Goal: Find specific page/section: Find specific page/section

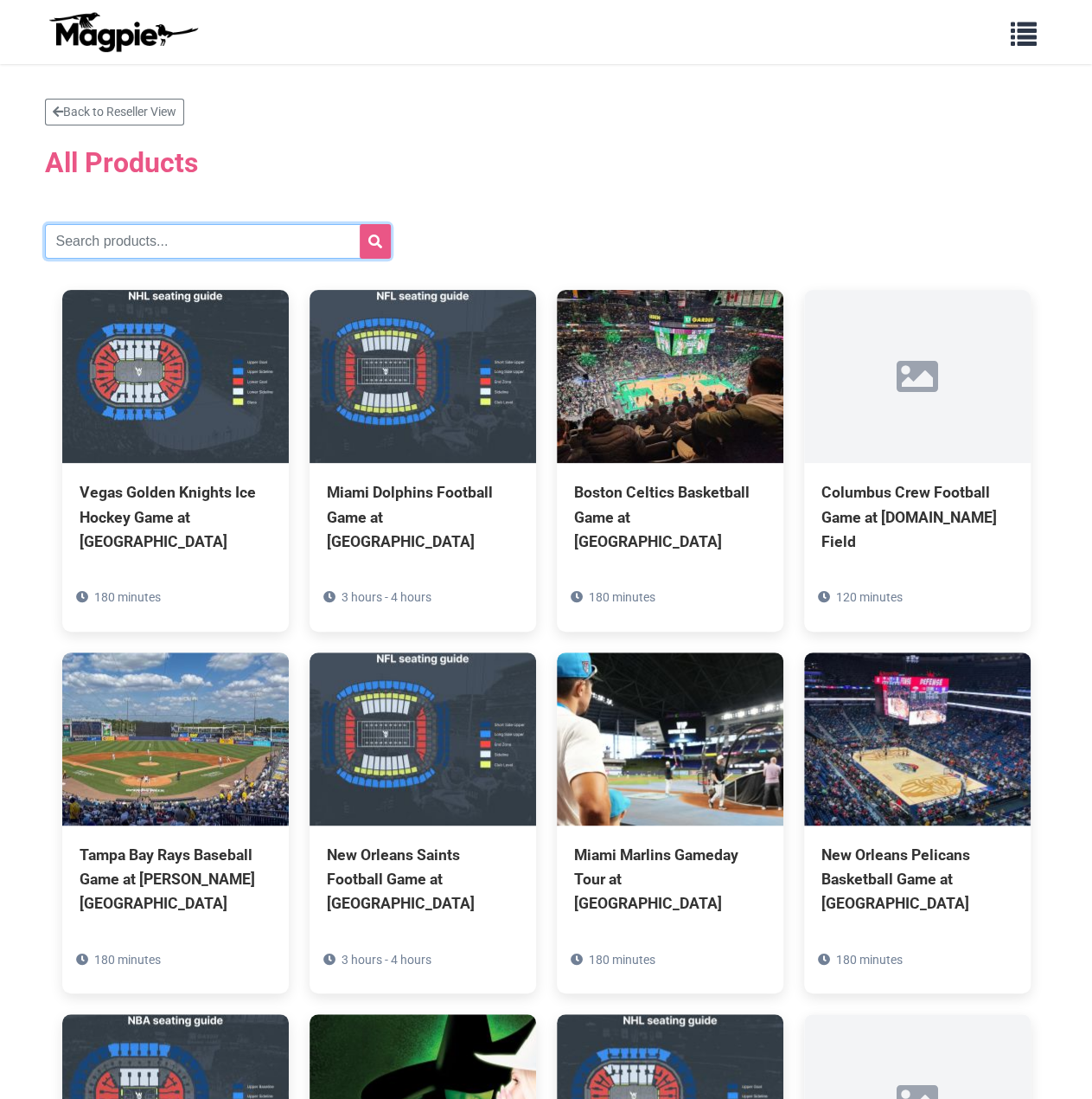
click at [164, 232] on input "text" at bounding box center [218, 241] width 346 height 34
paste input "Dodgers"
type input "Dodgers"
click at [378, 252] on button "submit" at bounding box center [375, 241] width 31 height 34
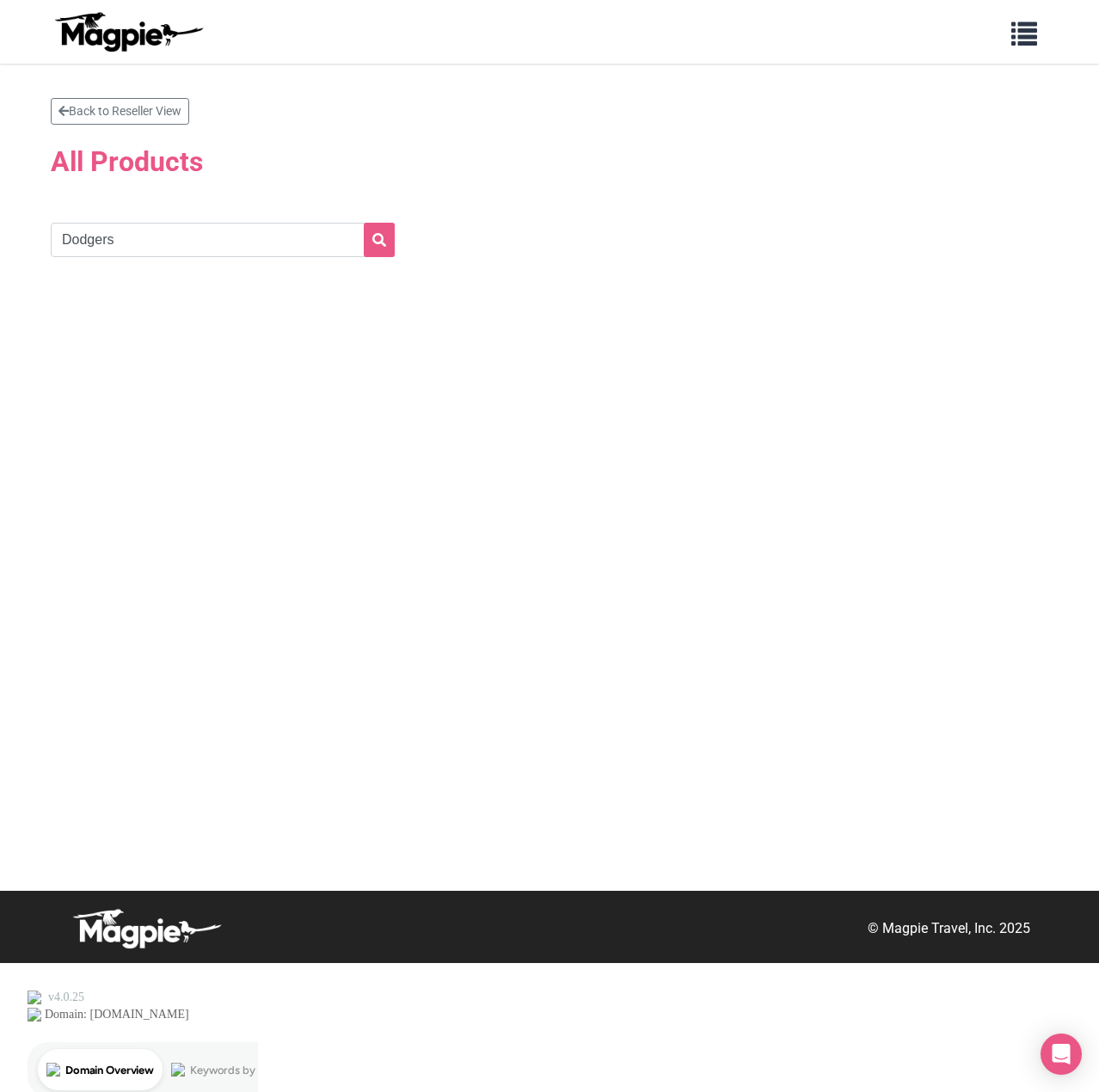
click at [279, 255] on section "Back to Reseller View All Products Dodgers" at bounding box center [550, 201] width 998 height 207
click at [287, 244] on input "Dodgers" at bounding box center [223, 239] width 344 height 34
type input "Dodgers"
click at [385, 244] on icon "submit" at bounding box center [379, 239] width 14 height 14
drag, startPoint x: 162, startPoint y: 232, endPoint x: -2, endPoint y: 232, distance: 164.0
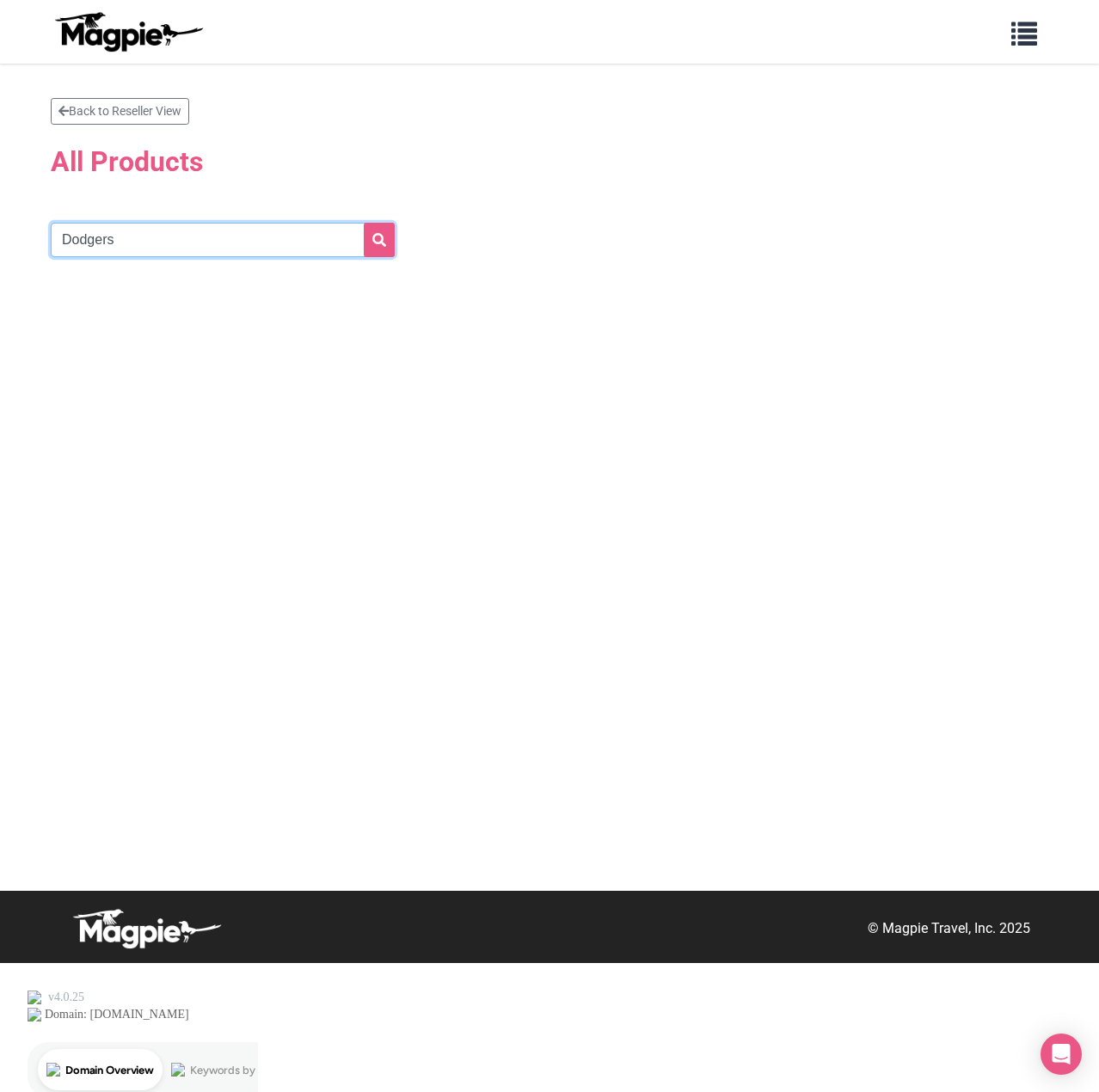
click at [0, 232] on html "Problems we solve Products Content Management and Distribution Magpie for Resel…" at bounding box center [550, 546] width 1099 height 1092
paste input "Yankees"
type input "Yankees"
click at [374, 234] on icon "submit" at bounding box center [379, 239] width 14 height 14
drag, startPoint x: 72, startPoint y: 236, endPoint x: 28, endPoint y: 232, distance: 44.2
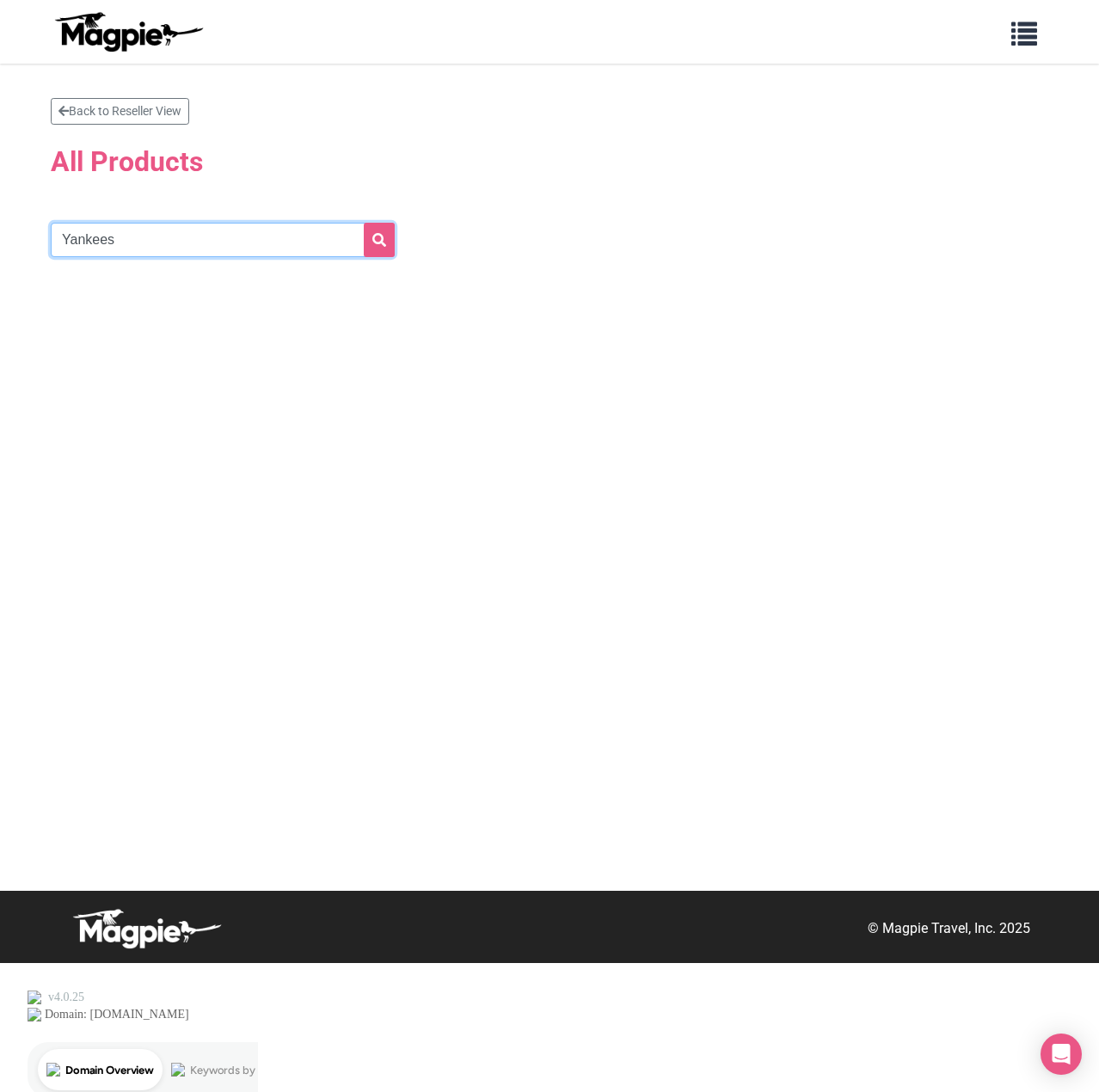
click at [28, 232] on section "Back to Reseller View All Products Yankees" at bounding box center [550, 477] width 1099 height 827
paste input "Boston"
type input "Boston"
click at [393, 243] on button "submit" at bounding box center [379, 239] width 31 height 34
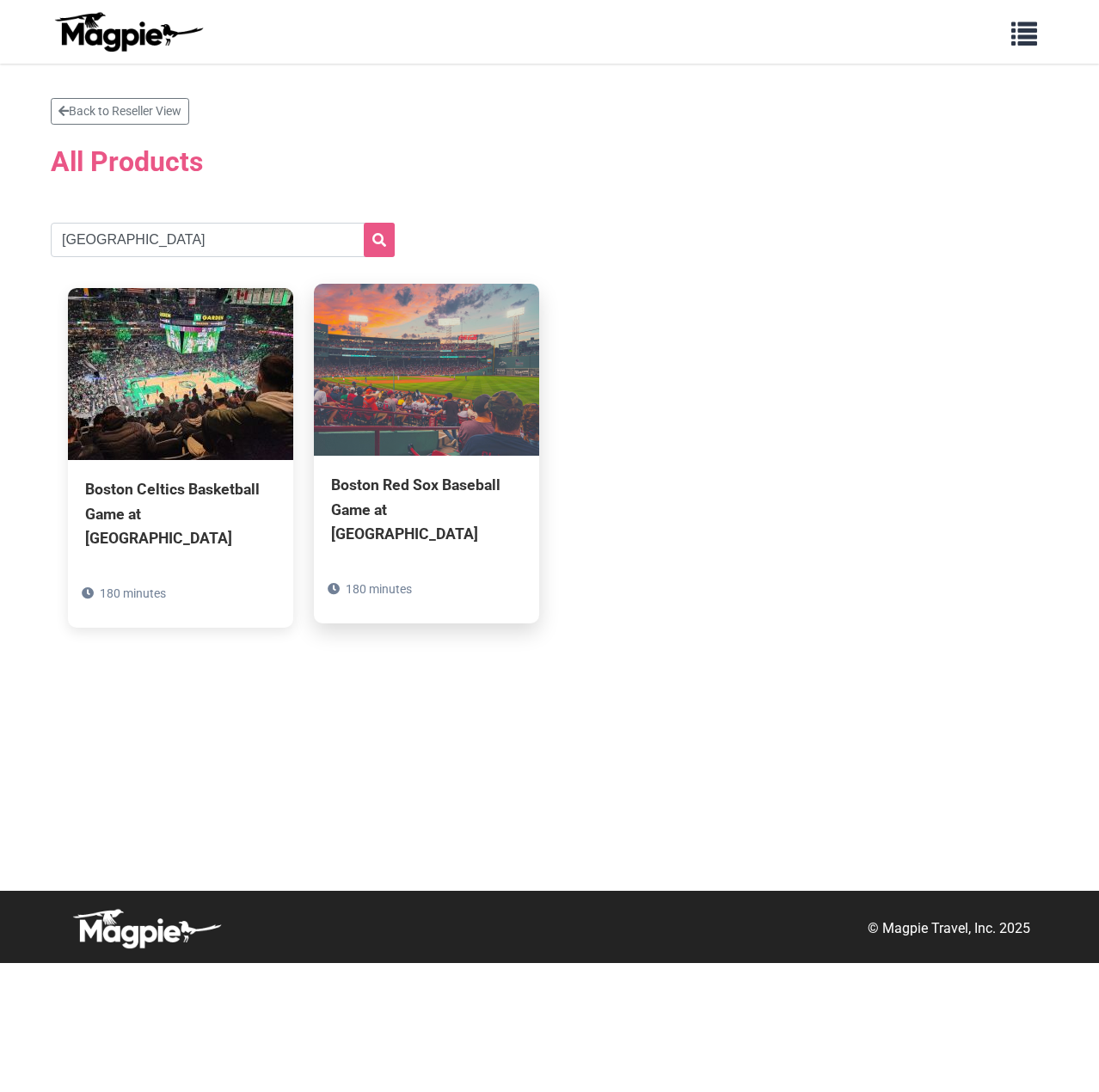
click at [391, 377] on img at bounding box center [427, 370] width 225 height 172
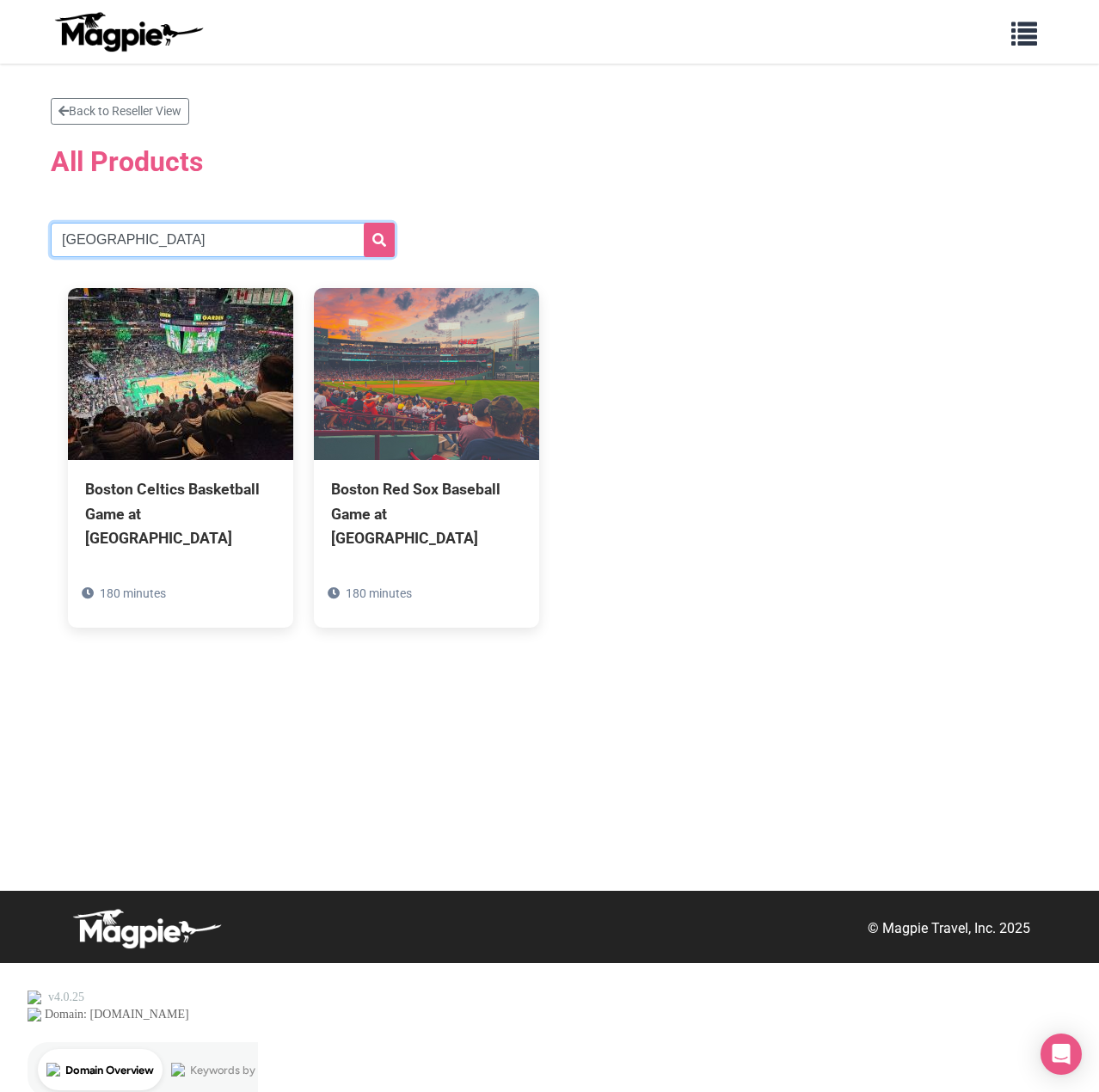
drag, startPoint x: 166, startPoint y: 249, endPoint x: -2, endPoint y: 249, distance: 168.0
click at [0, 249] on html "Problems we solve Products Content Management and Distribution Magpie for Resel…" at bounding box center [550, 546] width 1099 height 1092
paste input "[GEOGRAPHIC_DATA]"
type input "[GEOGRAPHIC_DATA]"
click at [372, 246] on button "submit" at bounding box center [379, 239] width 31 height 34
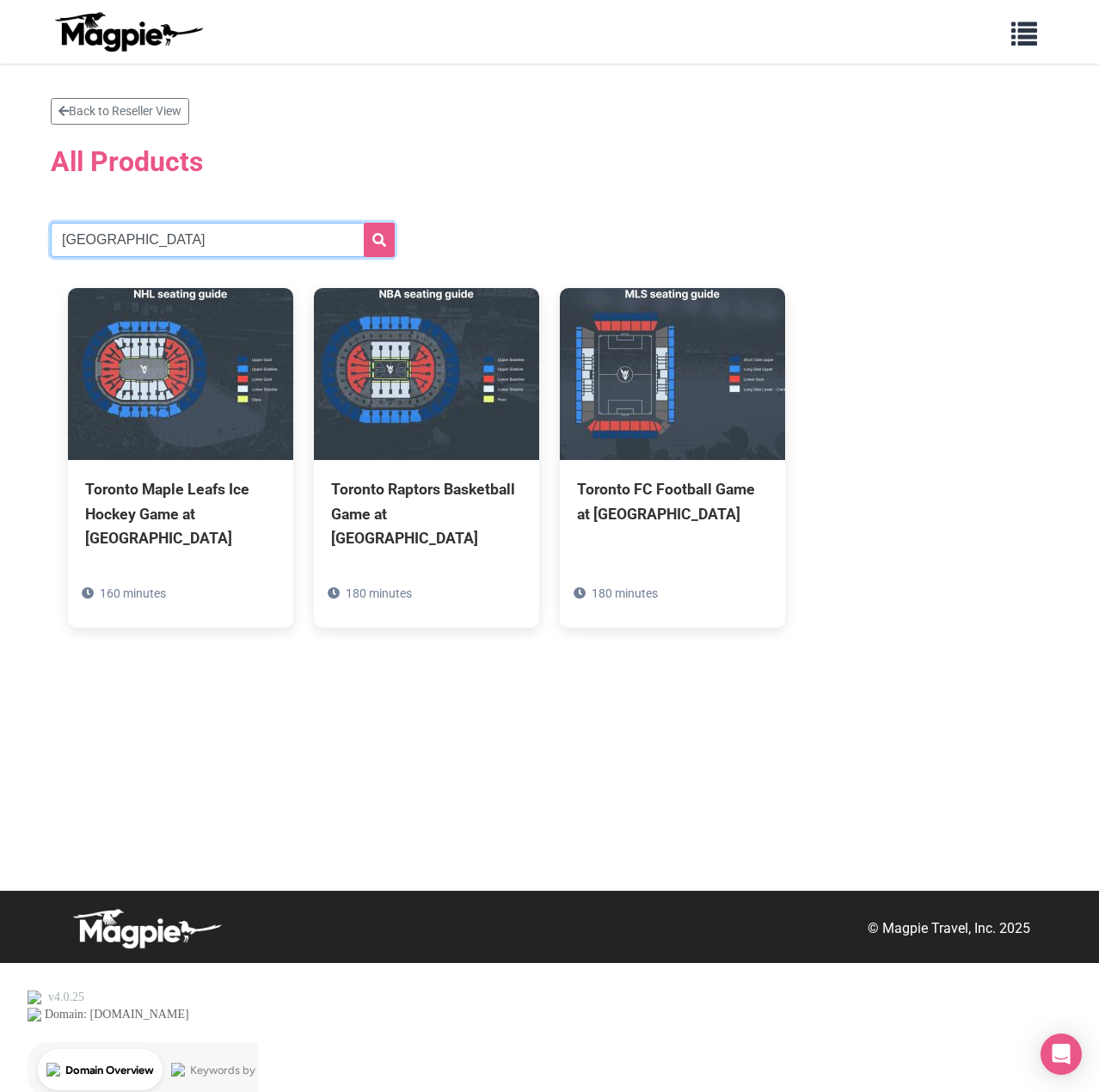
drag, startPoint x: 141, startPoint y: 236, endPoint x: 9, endPoint y: 238, distance: 132.0
click at [9, 238] on section "Back to Reseller View All Products [GEOGRAPHIC_DATA] Toronto Maple Leafs Ice Ho…" at bounding box center [550, 477] width 1099 height 827
paste input "Mets"
type input "Mets"
click at [366, 233] on button "submit" at bounding box center [379, 239] width 31 height 34
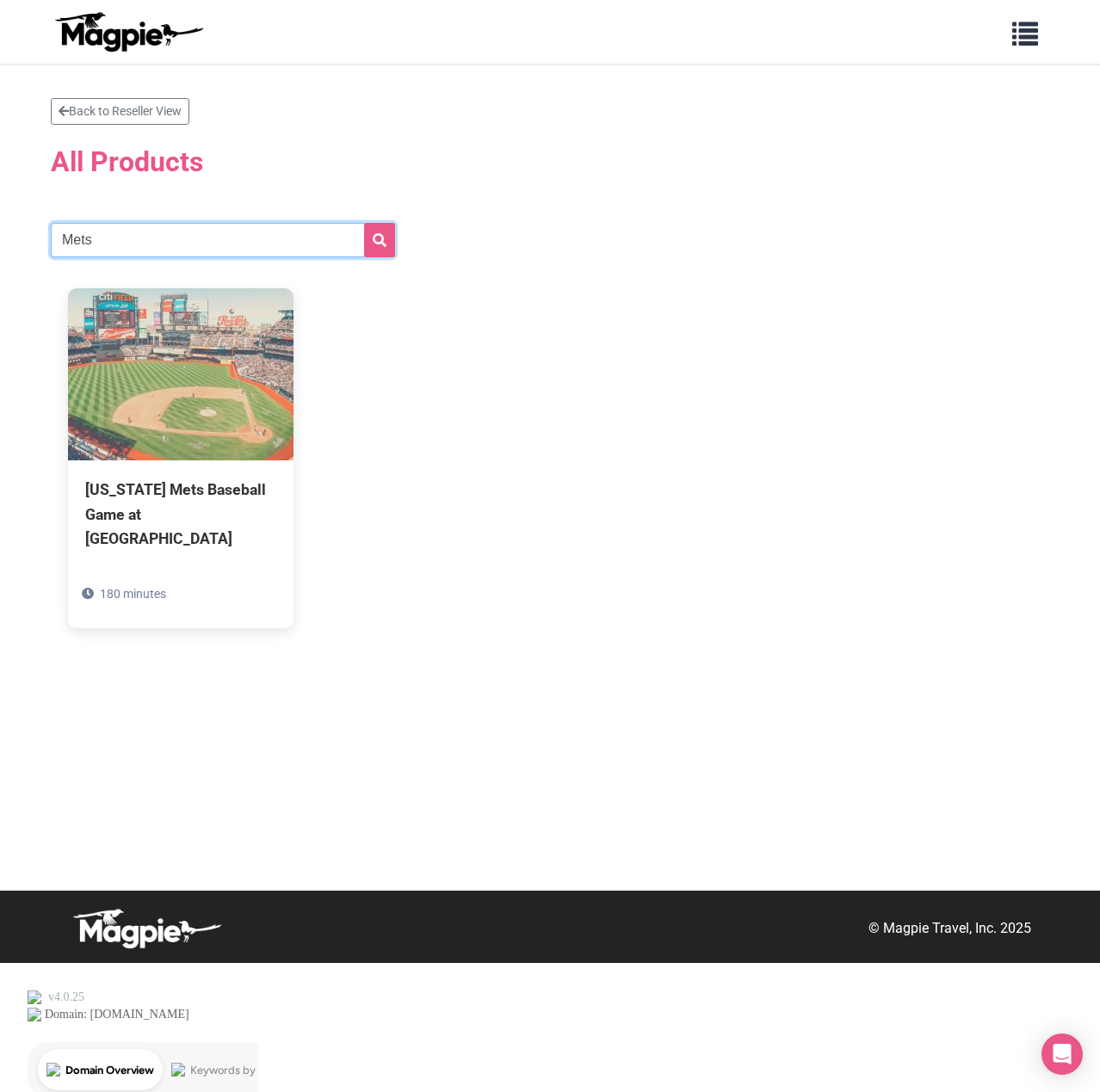
drag, startPoint x: 193, startPoint y: 235, endPoint x: -2, endPoint y: 232, distance: 195.0
click at [0, 232] on html "Problems we solve Products Content Management and Distribution Magpie for Resel…" at bounding box center [550, 546] width 1100 height 1092
paste input "[GEOGRAPHIC_DATA]"
type input "[GEOGRAPHIC_DATA]"
click at [374, 237] on icon "submit" at bounding box center [380, 239] width 14 height 14
